Goal: Task Accomplishment & Management: Complete application form

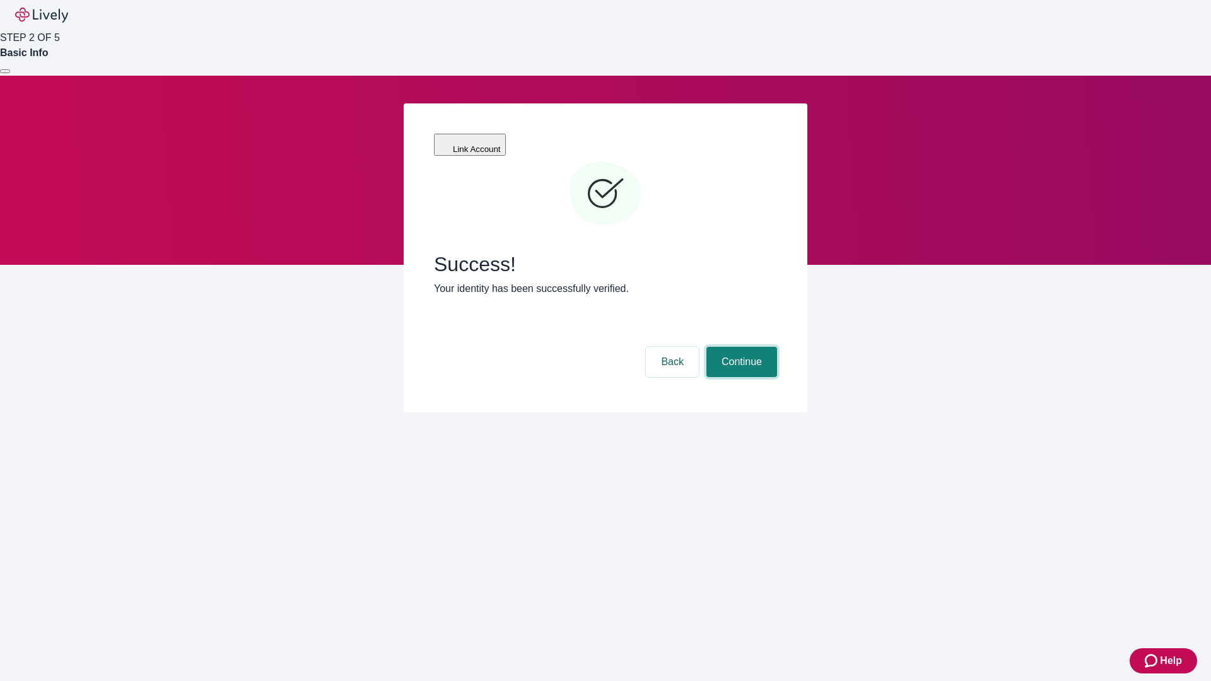
click at [740, 347] on button "Continue" at bounding box center [742, 362] width 71 height 30
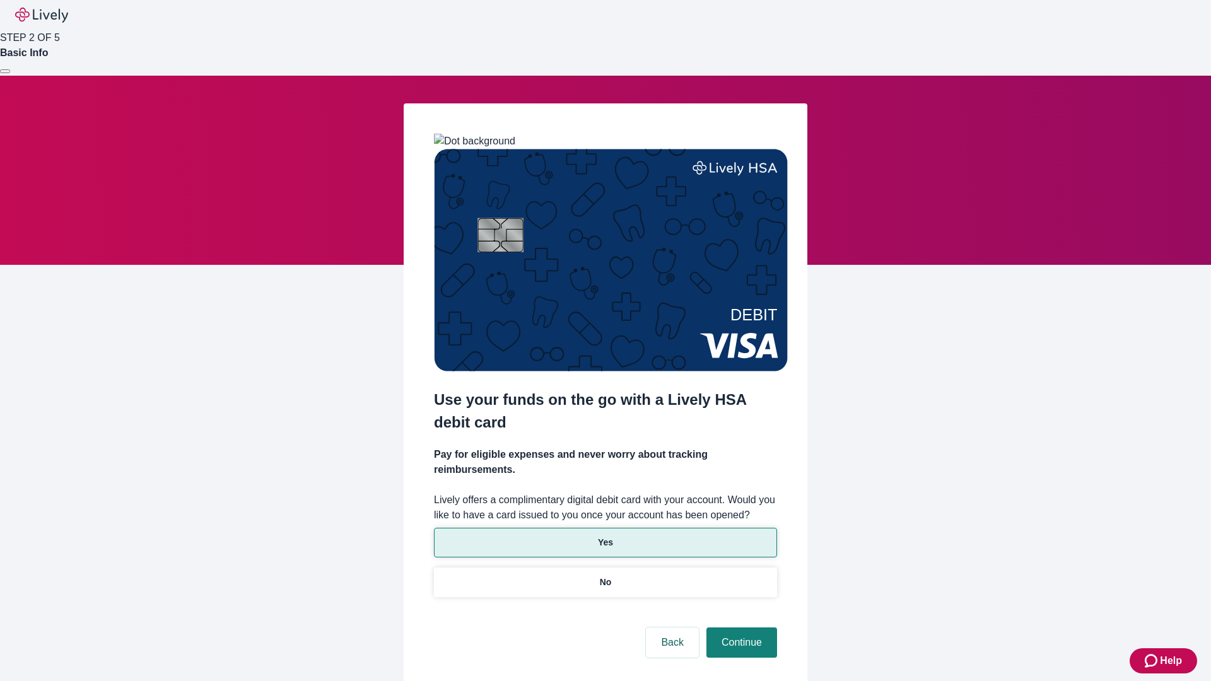
click at [605, 536] on p "Yes" at bounding box center [605, 542] width 15 height 13
click at [740, 628] on button "Continue" at bounding box center [742, 643] width 71 height 30
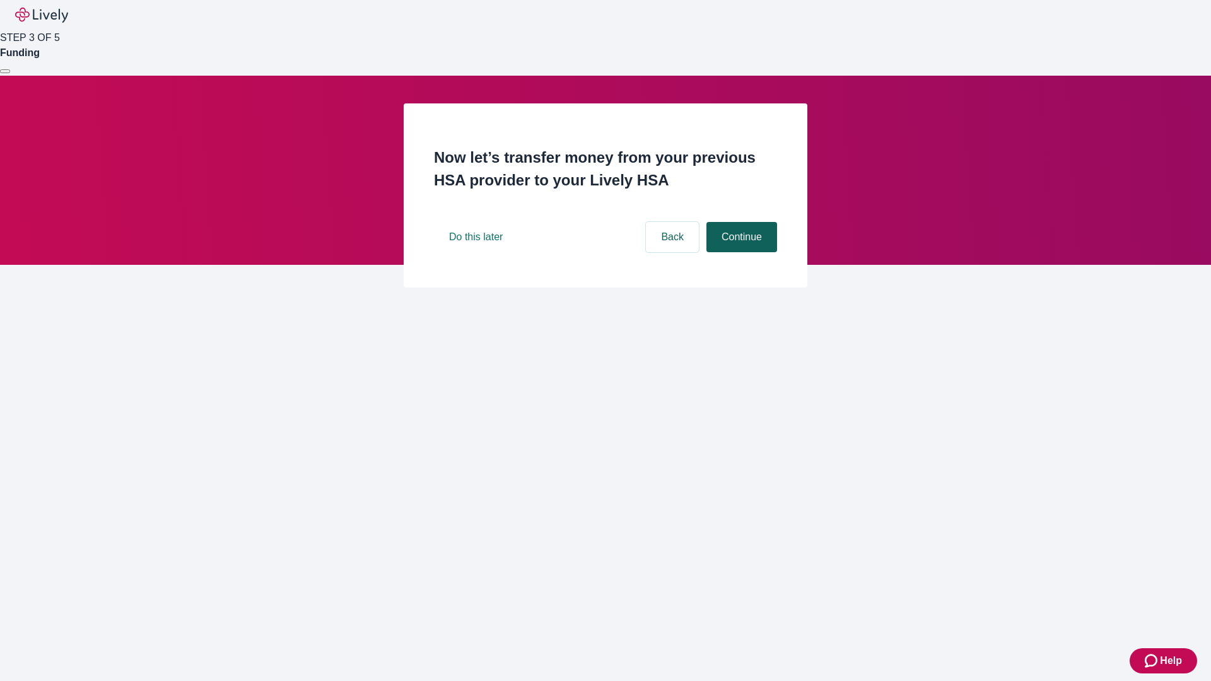
click at [740, 252] on button "Continue" at bounding box center [742, 237] width 71 height 30
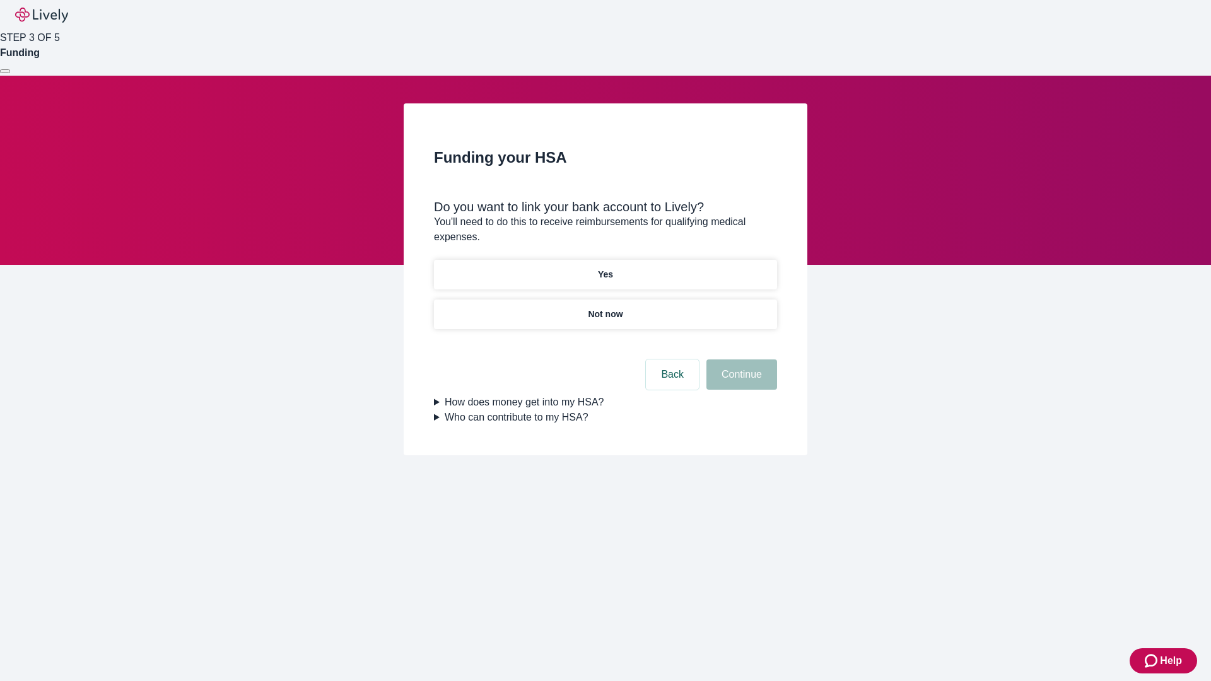
click at [605, 268] on p "Yes" at bounding box center [605, 274] width 15 height 13
click at [740, 360] on button "Continue" at bounding box center [742, 375] width 71 height 30
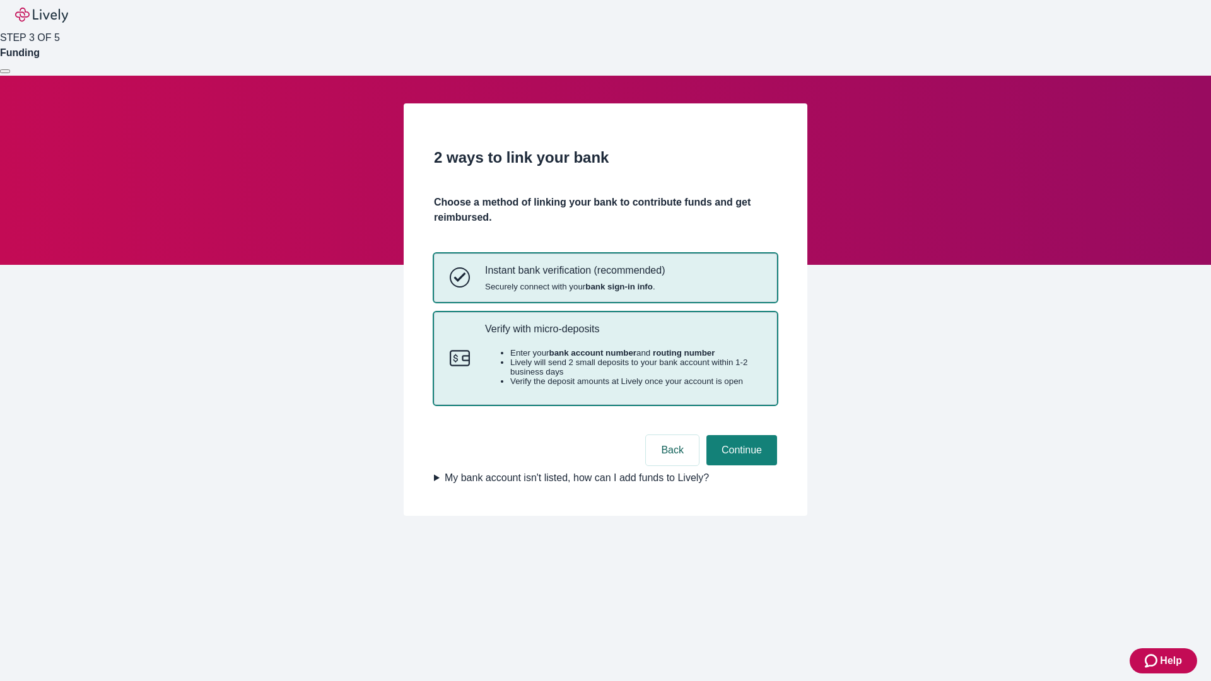
click at [623, 335] on p "Verify with micro-deposits" at bounding box center [623, 329] width 276 height 12
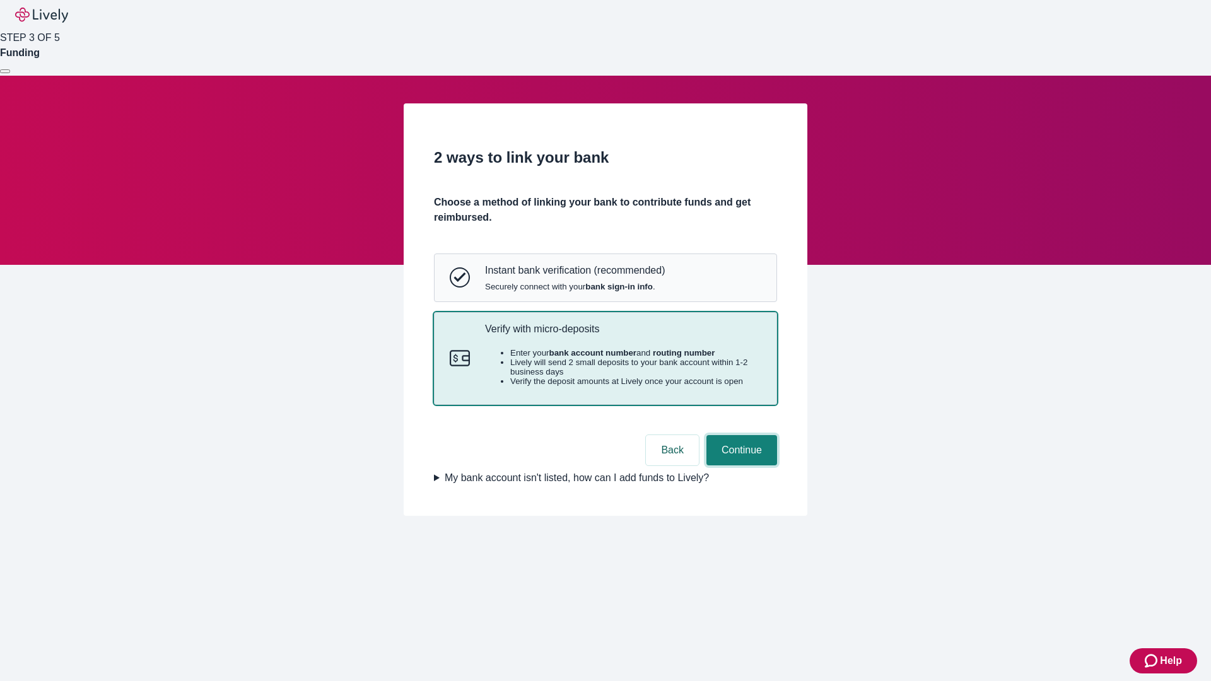
click at [740, 466] on button "Continue" at bounding box center [742, 450] width 71 height 30
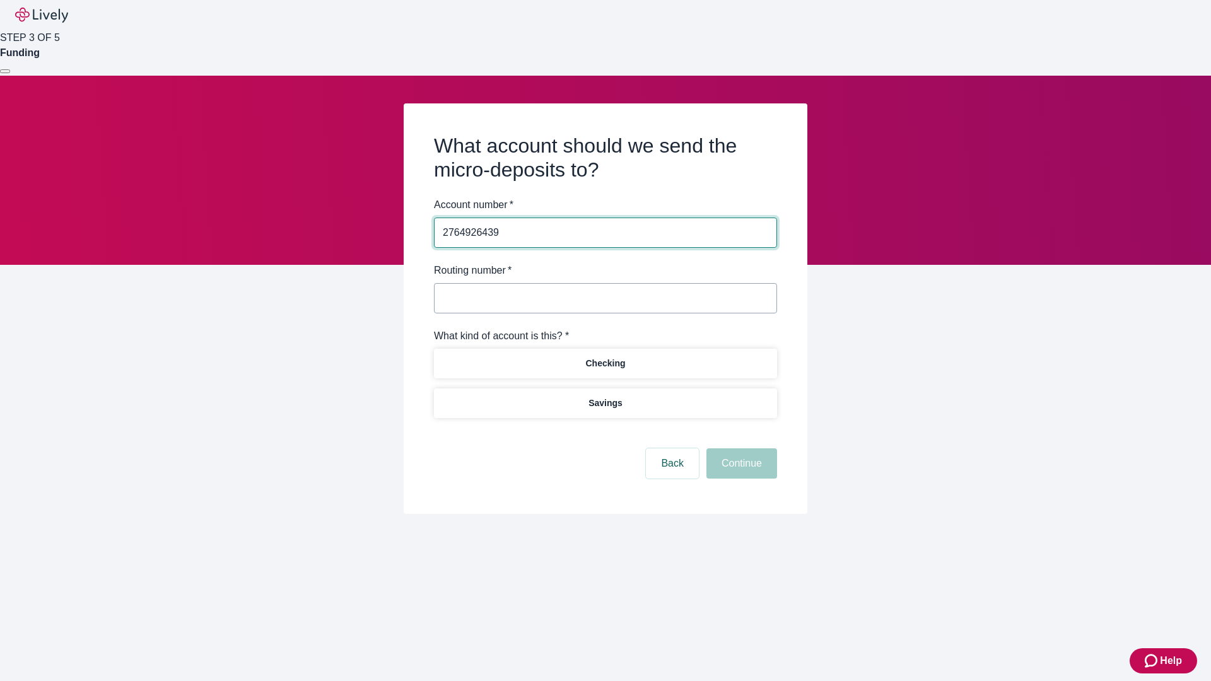
type input "2764926439"
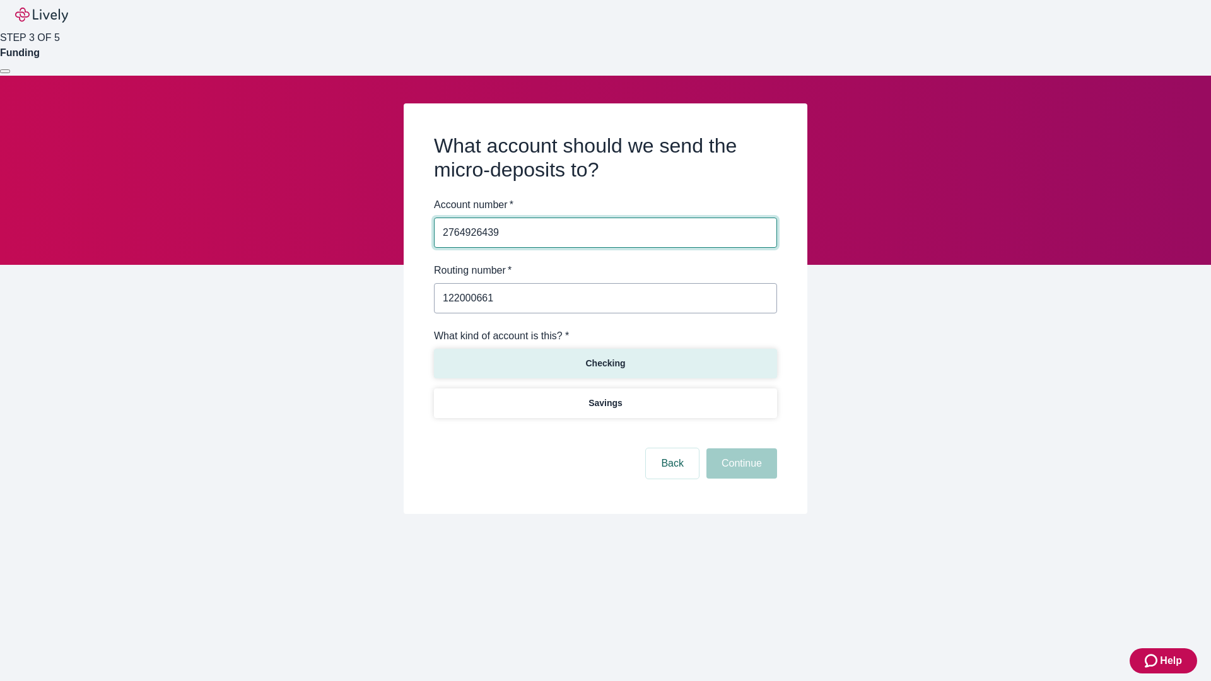
type input "122000661"
click at [605, 363] on p "Checking" at bounding box center [606, 363] width 40 height 13
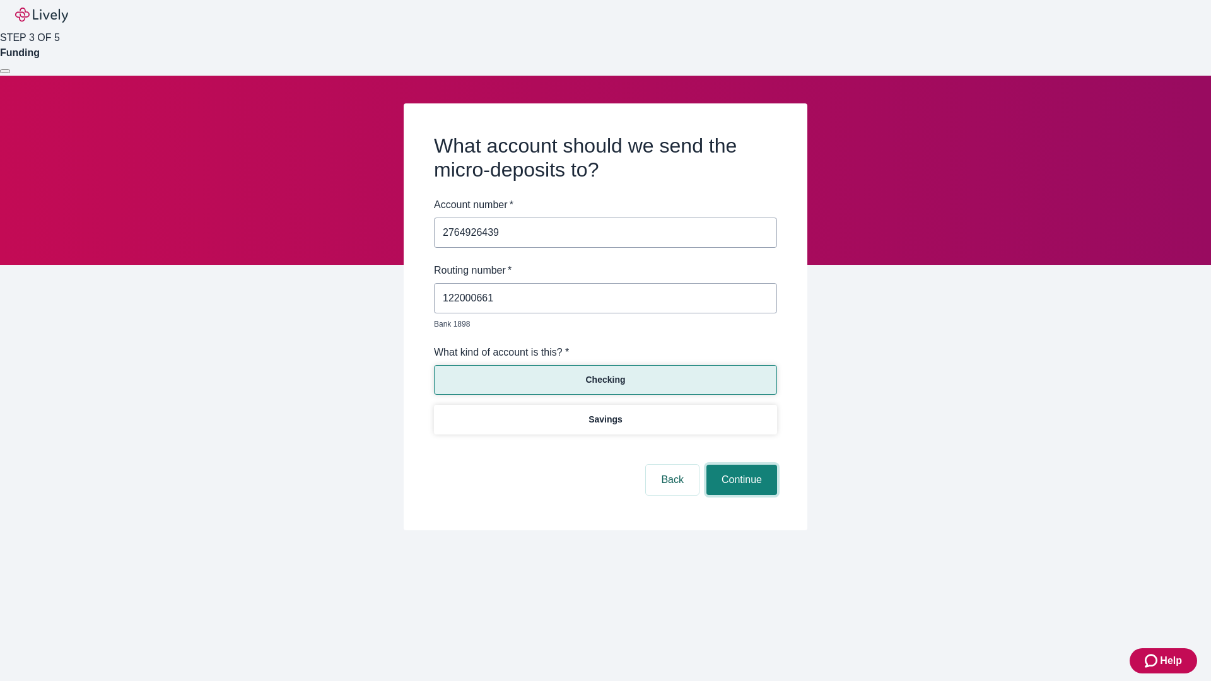
click at [740, 466] on button "Continue" at bounding box center [742, 480] width 71 height 30
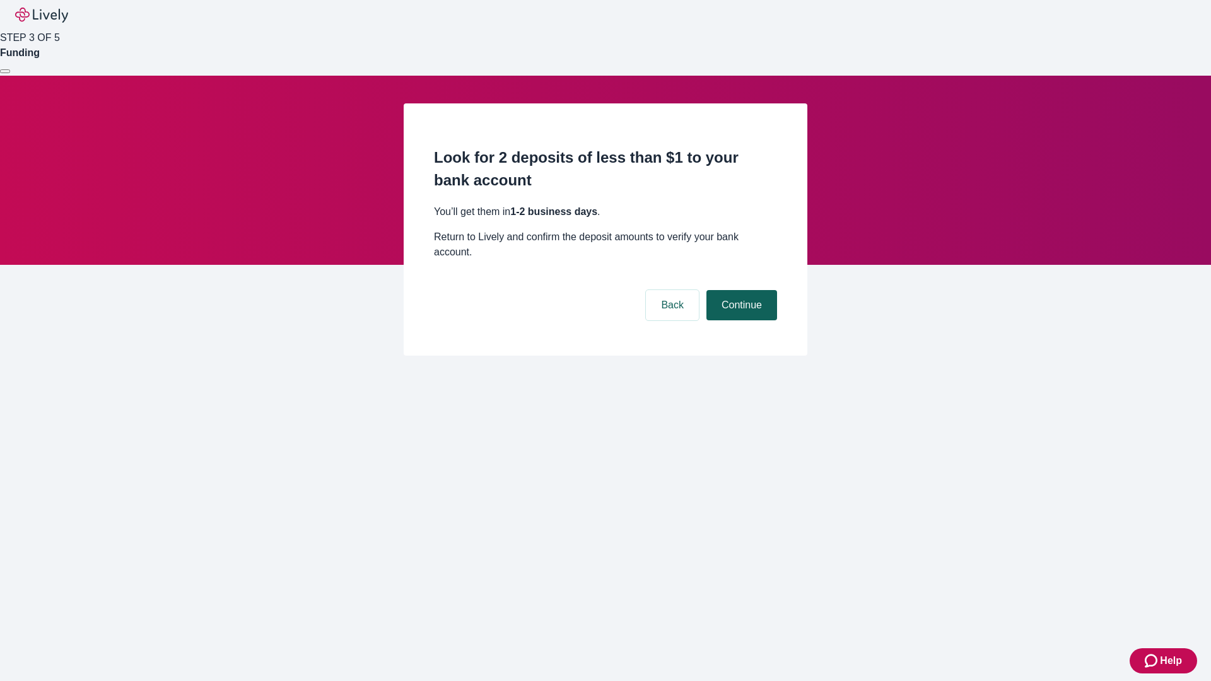
click at [740, 290] on button "Continue" at bounding box center [742, 305] width 71 height 30
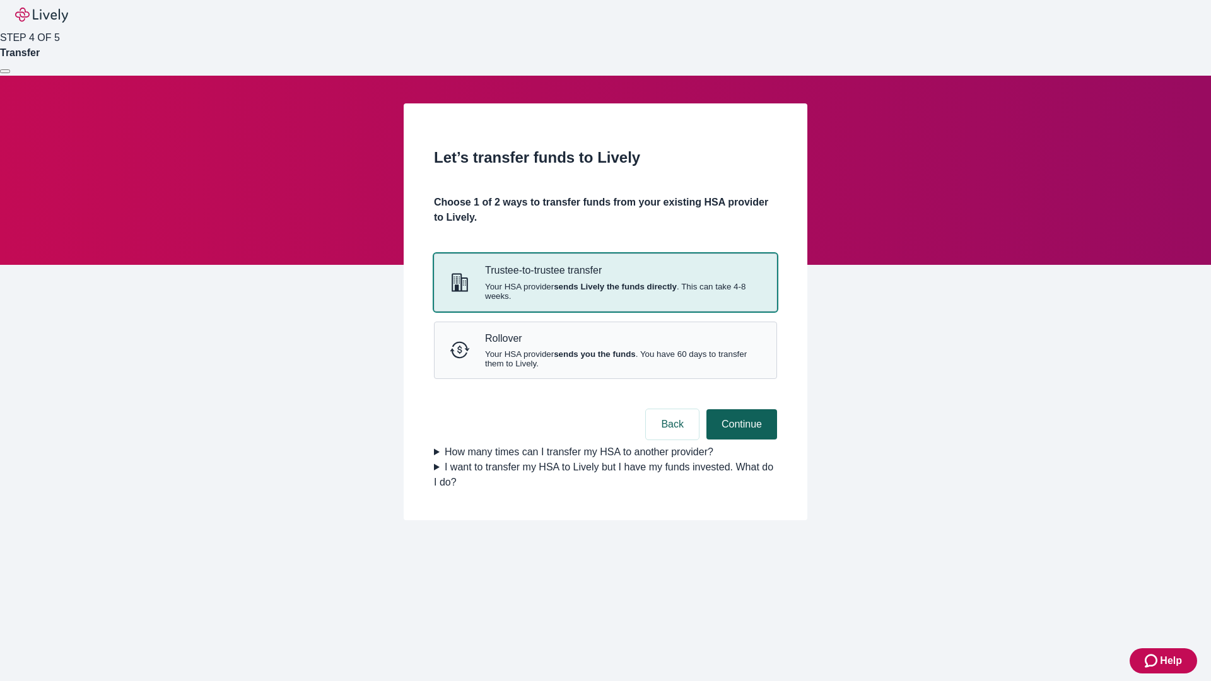
click at [605, 359] on strong "sends you the funds" at bounding box center [595, 354] width 82 height 9
click at [740, 440] on button "Continue" at bounding box center [742, 424] width 71 height 30
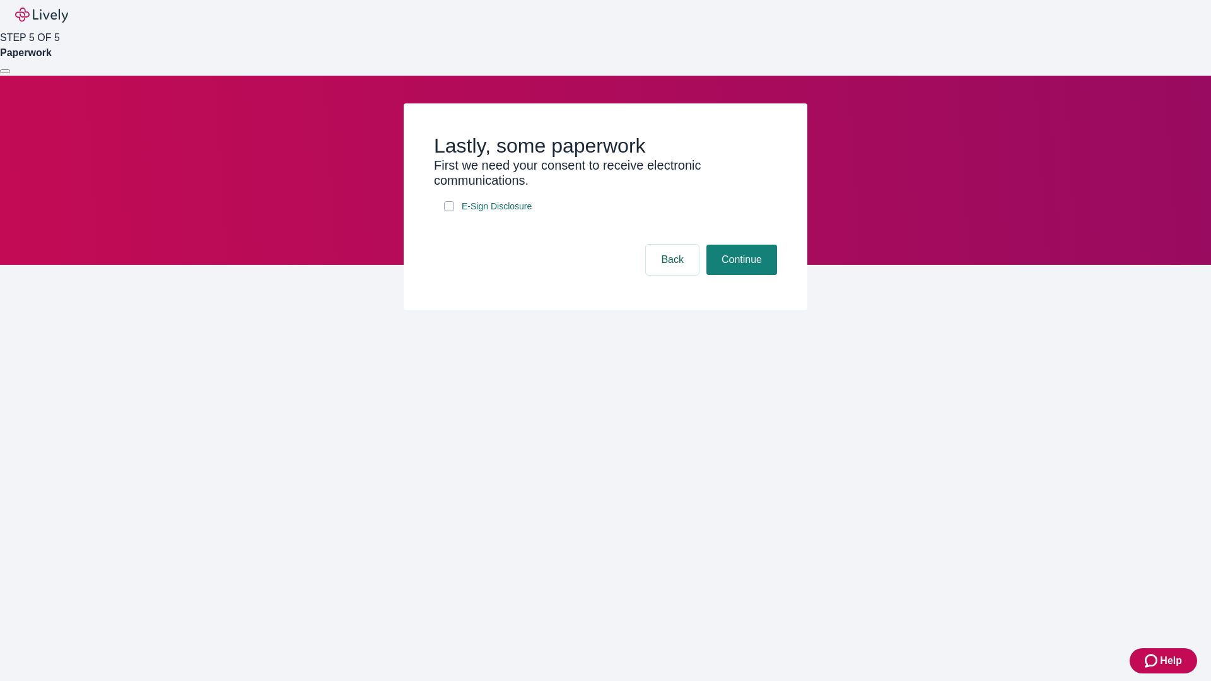
click at [449, 211] on input "E-Sign Disclosure" at bounding box center [449, 206] width 10 height 10
checkbox input "true"
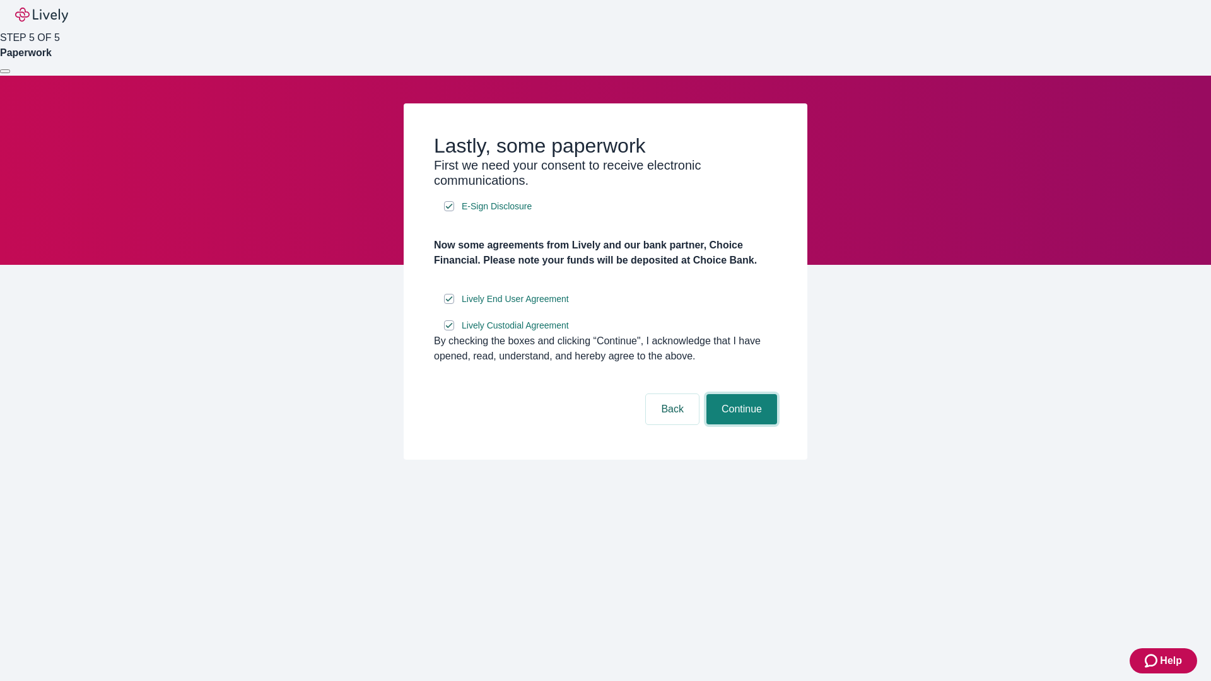
click at [740, 425] on button "Continue" at bounding box center [742, 409] width 71 height 30
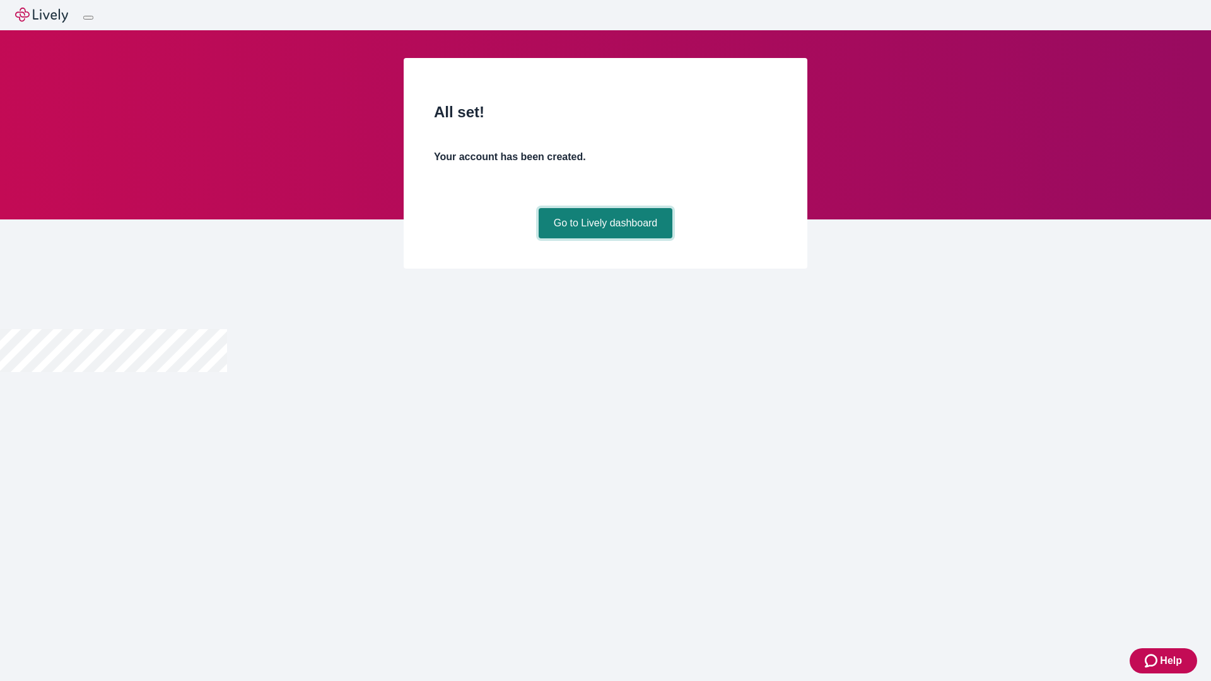
click at [605, 238] on link "Go to Lively dashboard" at bounding box center [606, 223] width 134 height 30
